Goal: Transaction & Acquisition: Purchase product/service

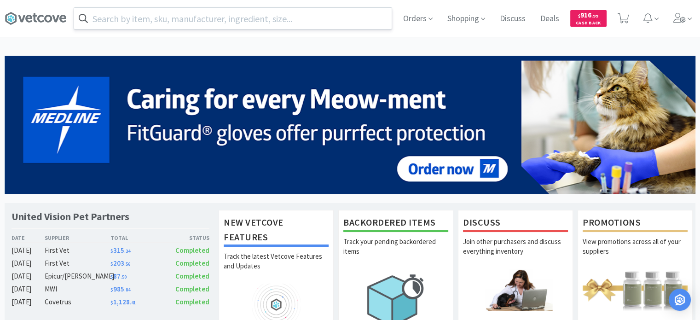
click at [243, 20] on input "text" at bounding box center [232, 18] width 317 height 21
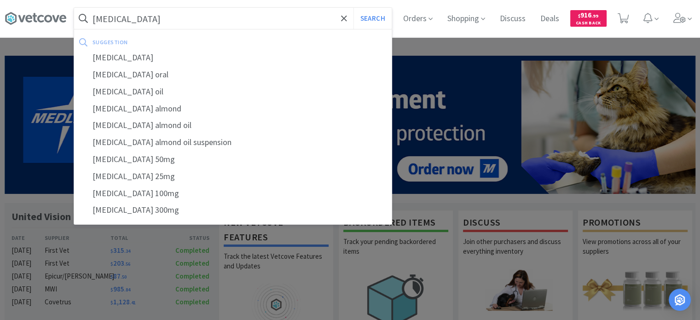
type input "[MEDICAL_DATA]"
click at [353, 8] on button "Search" at bounding box center [372, 18] width 38 height 21
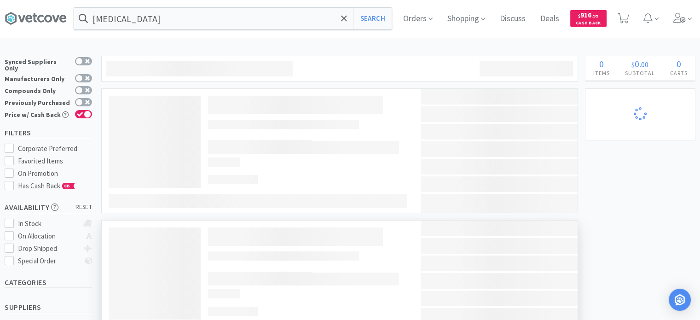
select select "1"
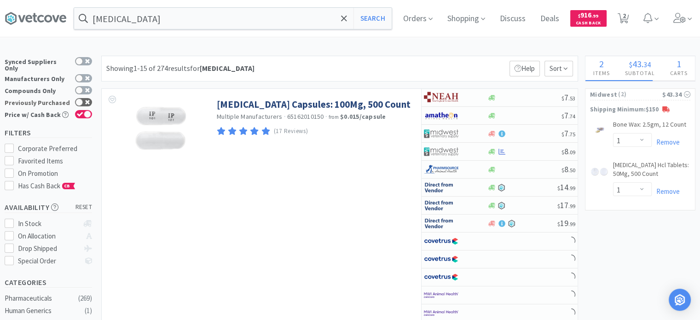
click at [81, 98] on div at bounding box center [83, 102] width 17 height 8
checkbox input "true"
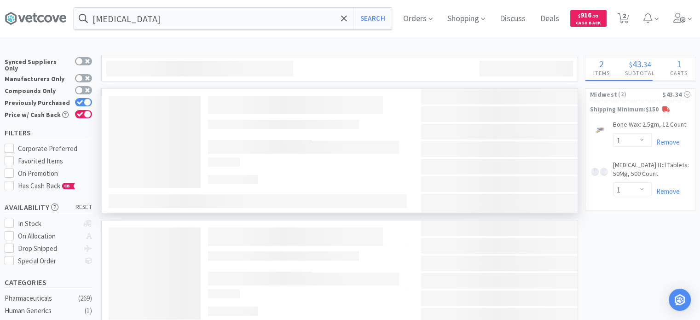
select select "6"
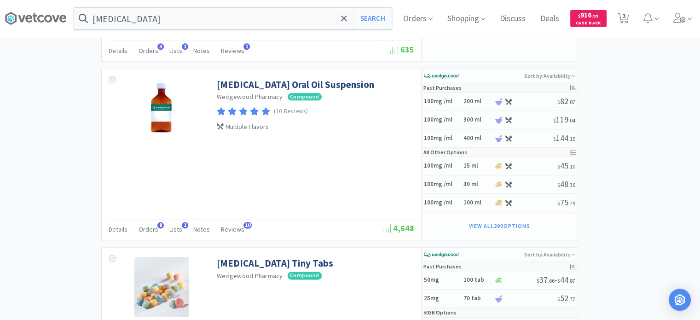
scroll to position [1125, 0]
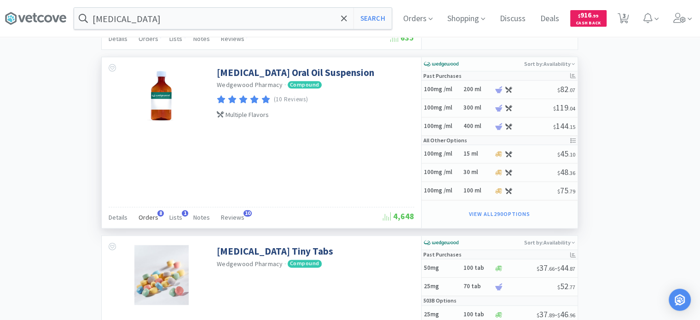
click at [145, 213] on span "Orders" at bounding box center [148, 217] width 20 height 8
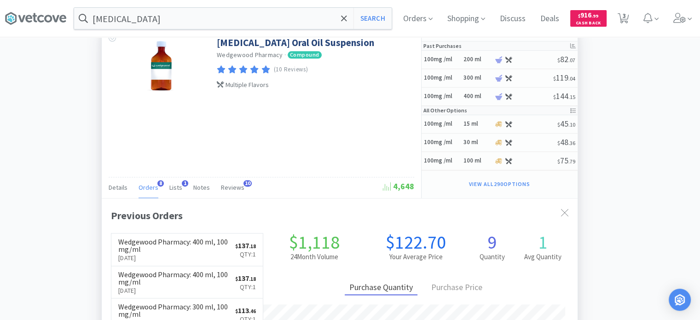
scroll to position [1221, 0]
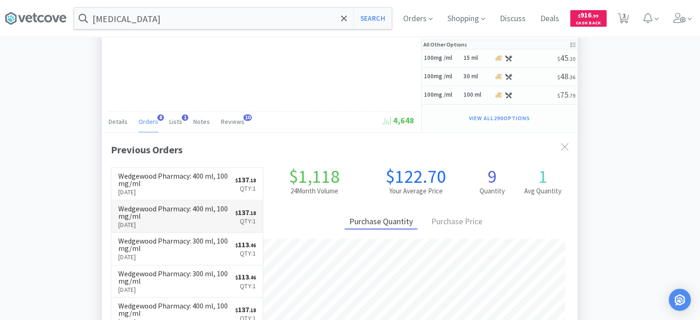
click at [178, 200] on link "Wedgewood Pharmacy : 400 ml, 100 mg/ml [DATE] $ 137 . 18 Qty: 1" at bounding box center [186, 216] width 151 height 32
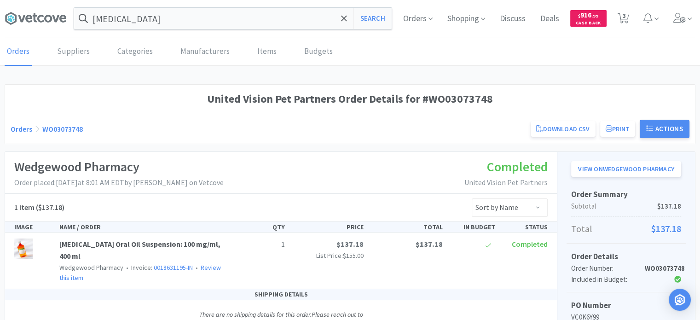
select select "6"
select select "1"
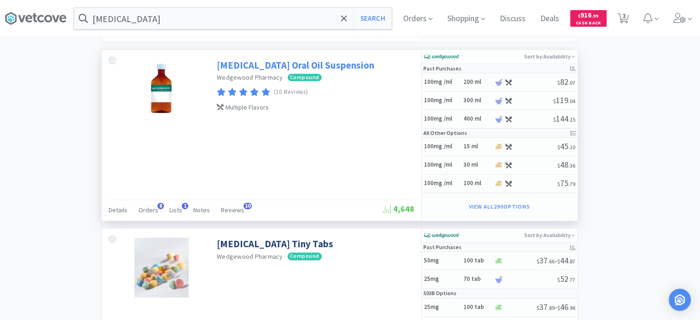
scroll to position [1133, 0]
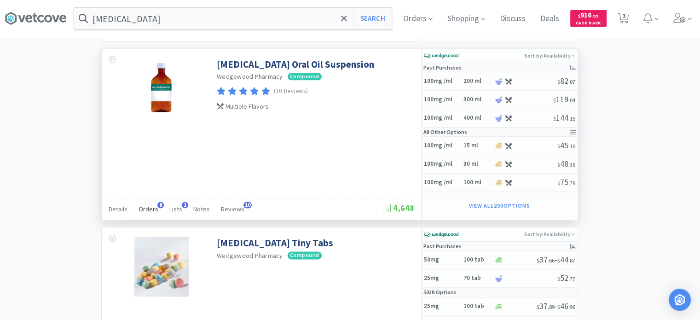
click at [144, 205] on span "Orders" at bounding box center [148, 209] width 20 height 8
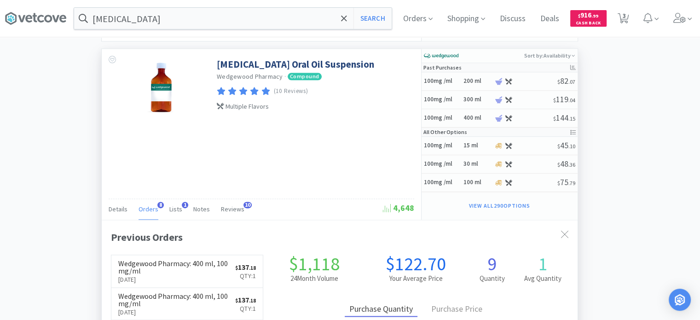
scroll to position [1209, 0]
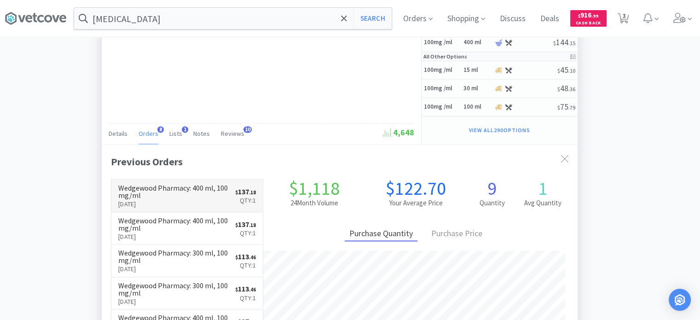
click at [185, 191] on h6 "Wedgewood Pharmacy : 400 ml, 100 mg/ml" at bounding box center [176, 191] width 117 height 15
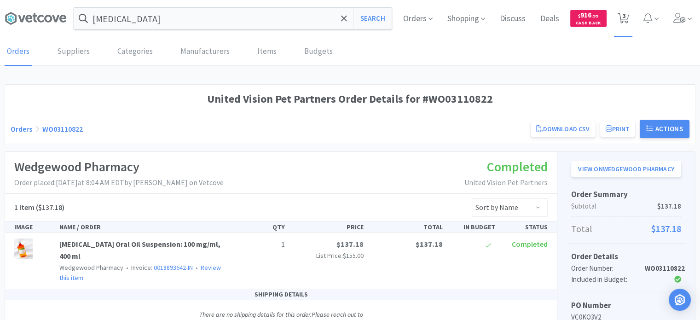
click at [629, 19] on span "3" at bounding box center [623, 18] width 19 height 37
select select "6"
select select "1"
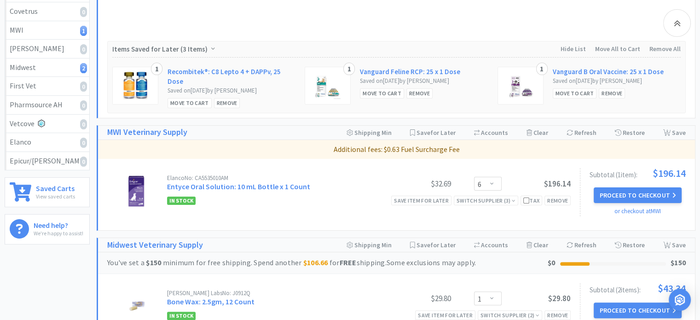
scroll to position [213, 0]
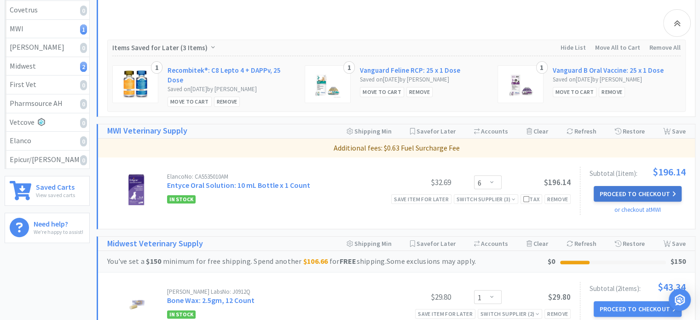
click at [657, 193] on button "Proceed to Checkout" at bounding box center [636, 194] width 87 height 16
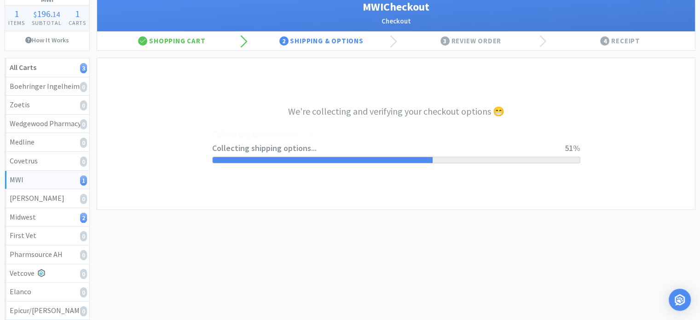
scroll to position [63, 0]
select select "STD_"
select select "FX9"
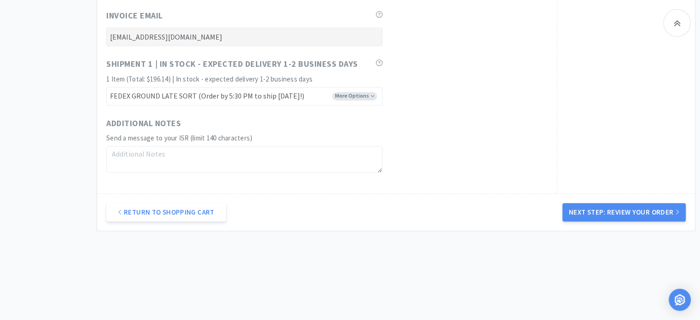
scroll to position [609, 0]
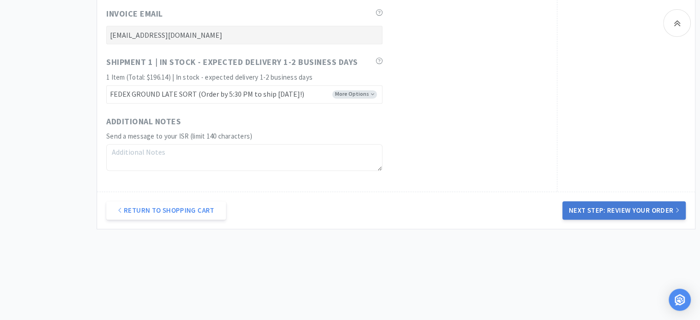
click at [597, 204] on button "Next Step: Review Your Order" at bounding box center [623, 210] width 123 height 18
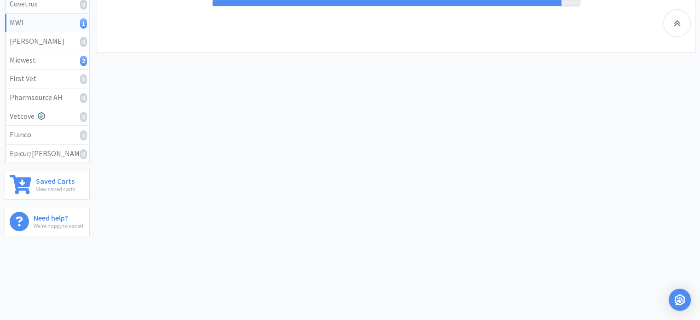
scroll to position [0, 0]
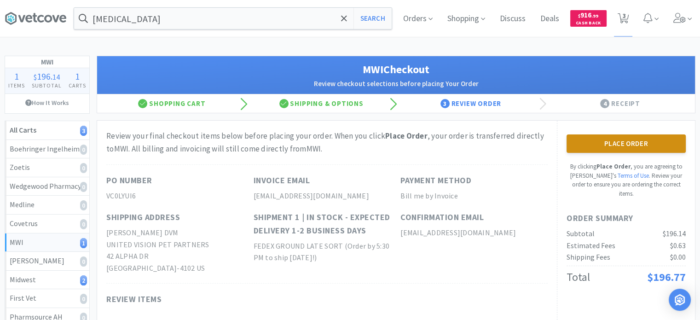
click at [631, 140] on button "Place Order" at bounding box center [625, 143] width 119 height 18
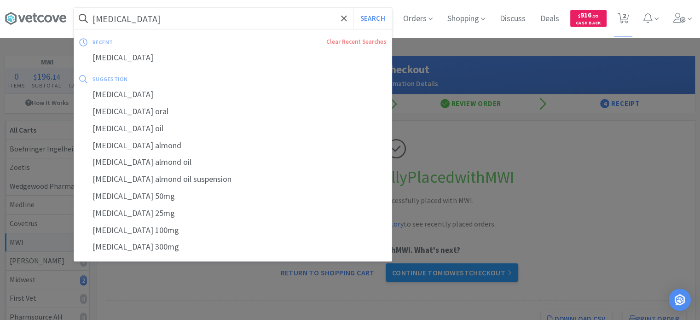
click at [233, 21] on input "[MEDICAL_DATA]" at bounding box center [232, 18] width 317 height 21
click at [353, 8] on button "Search" at bounding box center [372, 18] width 38 height 21
select select "1"
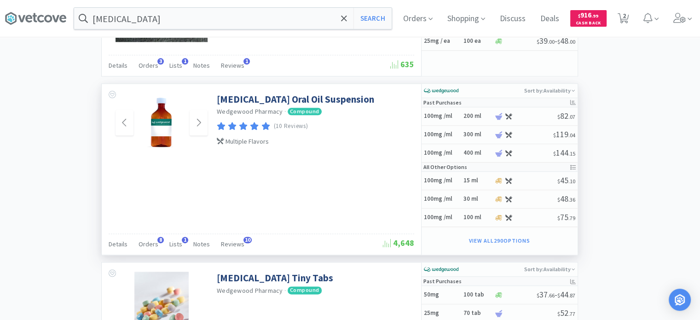
scroll to position [1099, 0]
click at [146, 239] on span "Orders" at bounding box center [148, 243] width 20 height 8
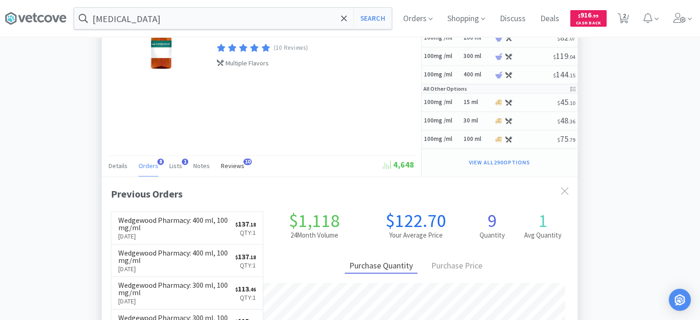
scroll to position [1177, 0]
click at [199, 230] on p "[DATE]" at bounding box center [176, 235] width 117 height 10
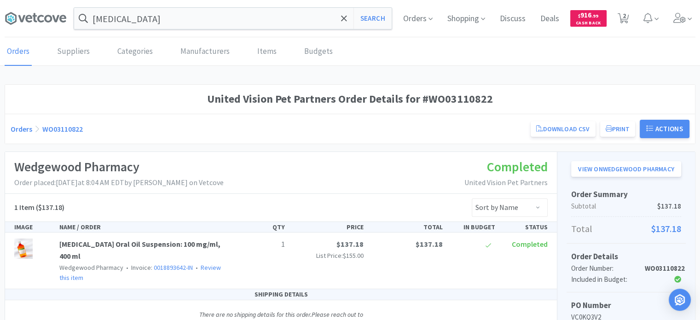
click at [199, 218] on div "1 Item ($137.18) Sort by Name Sort by Total Price Sort by Unit Price Sort by Qu…" at bounding box center [280, 208] width 551 height 28
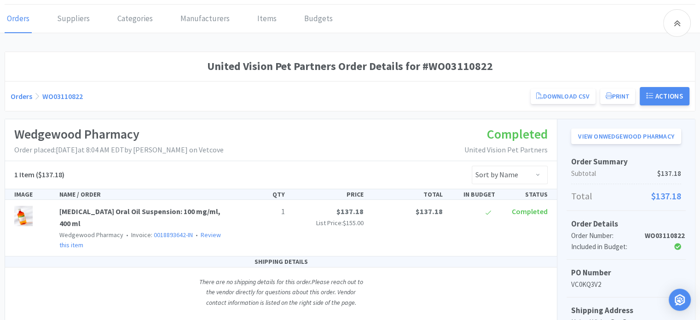
scroll to position [32, 0]
click at [197, 208] on link "[MEDICAL_DATA] Oral Oil Suspension: 100 mg/ml, 400 ml" at bounding box center [139, 217] width 161 height 21
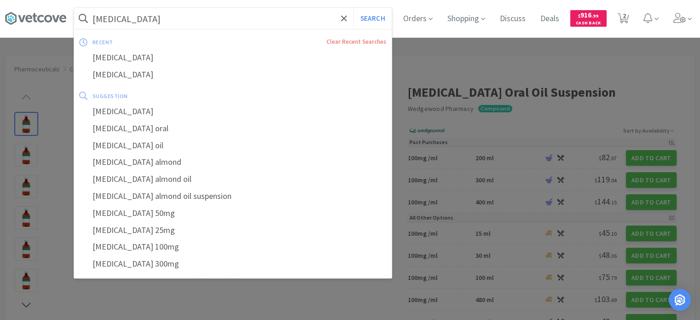
click at [144, 10] on input "[MEDICAL_DATA]" at bounding box center [232, 18] width 317 height 21
click at [353, 8] on button "Search" at bounding box center [372, 18] width 38 height 21
select select "1"
